Goal: Find specific page/section: Find specific page/section

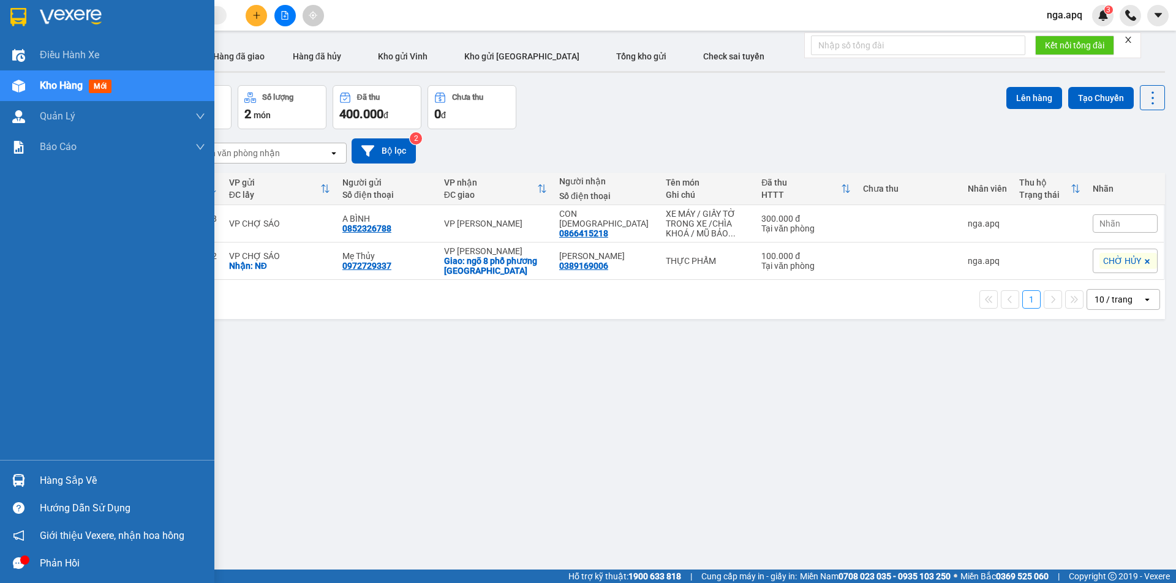
click at [16, 478] on img at bounding box center [18, 480] width 13 height 13
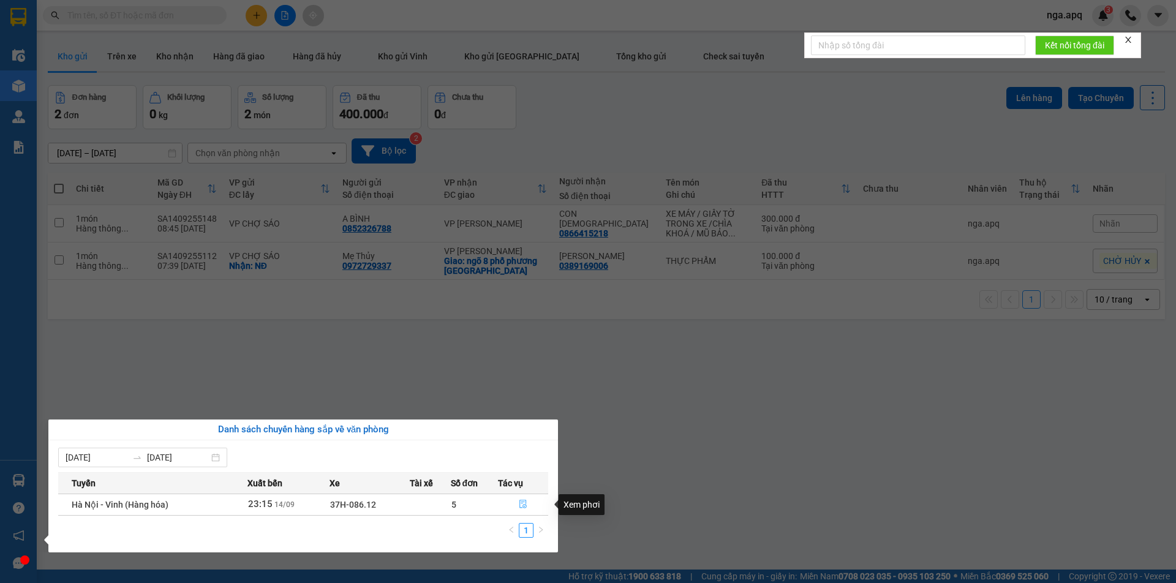
click at [522, 507] on icon "file-done" at bounding box center [523, 504] width 9 height 9
